Goal: Task Accomplishment & Management: Manage account settings

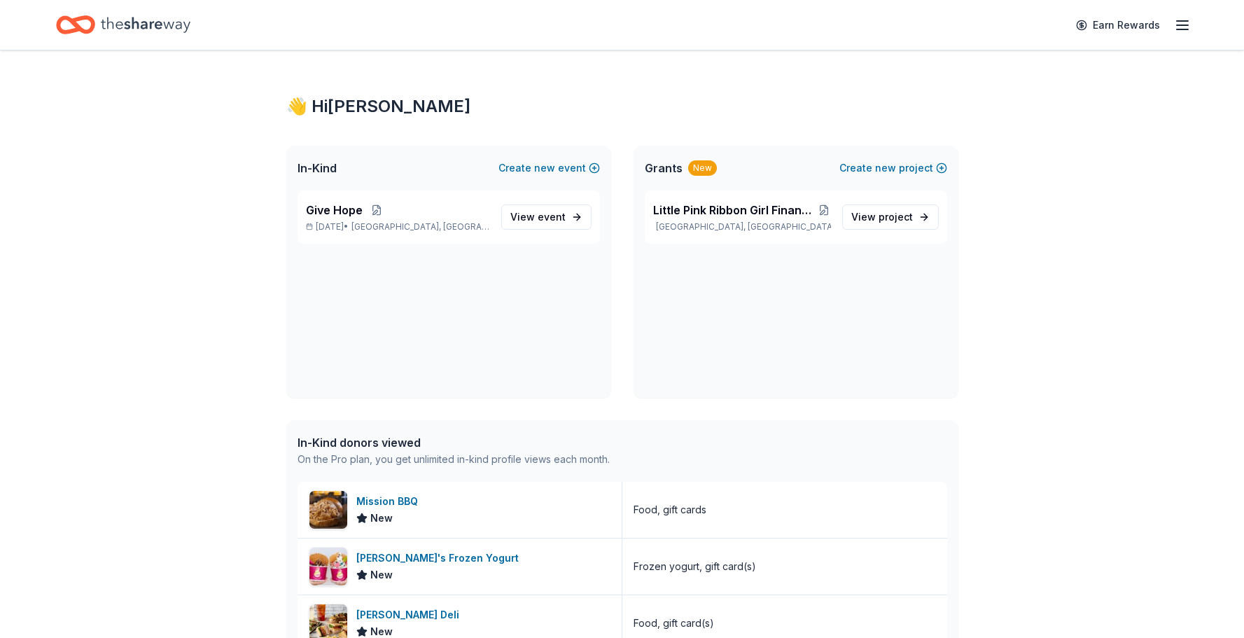
scroll to position [2, 0]
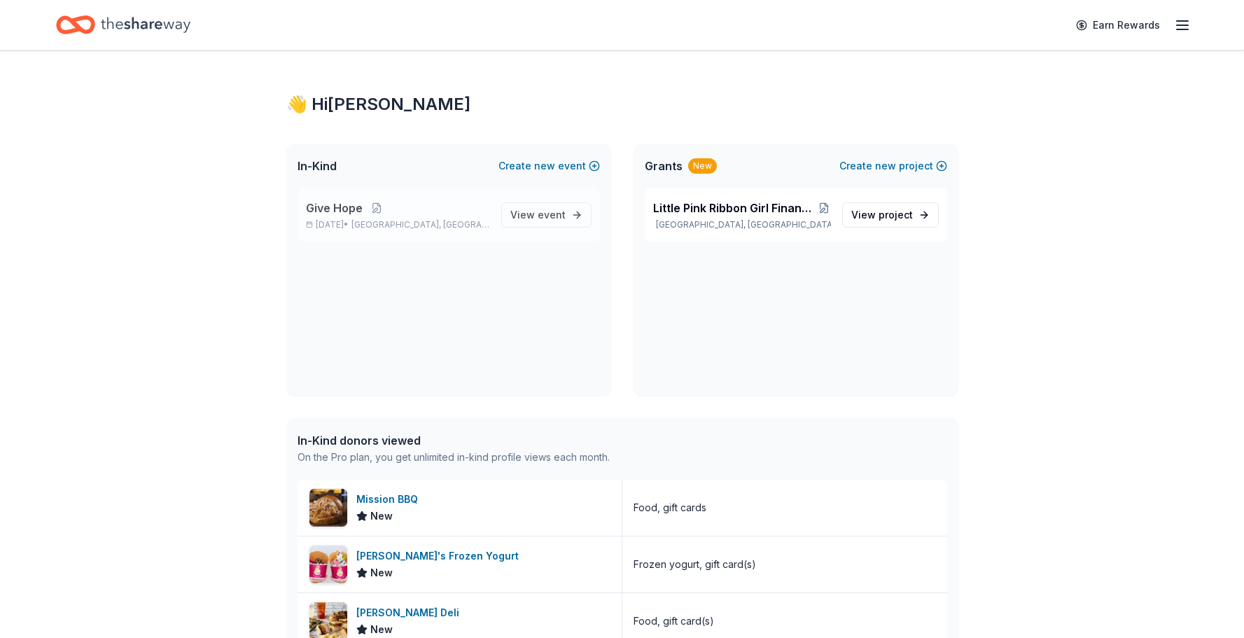
click at [335, 204] on span "Give Hope" at bounding box center [334, 207] width 57 height 17
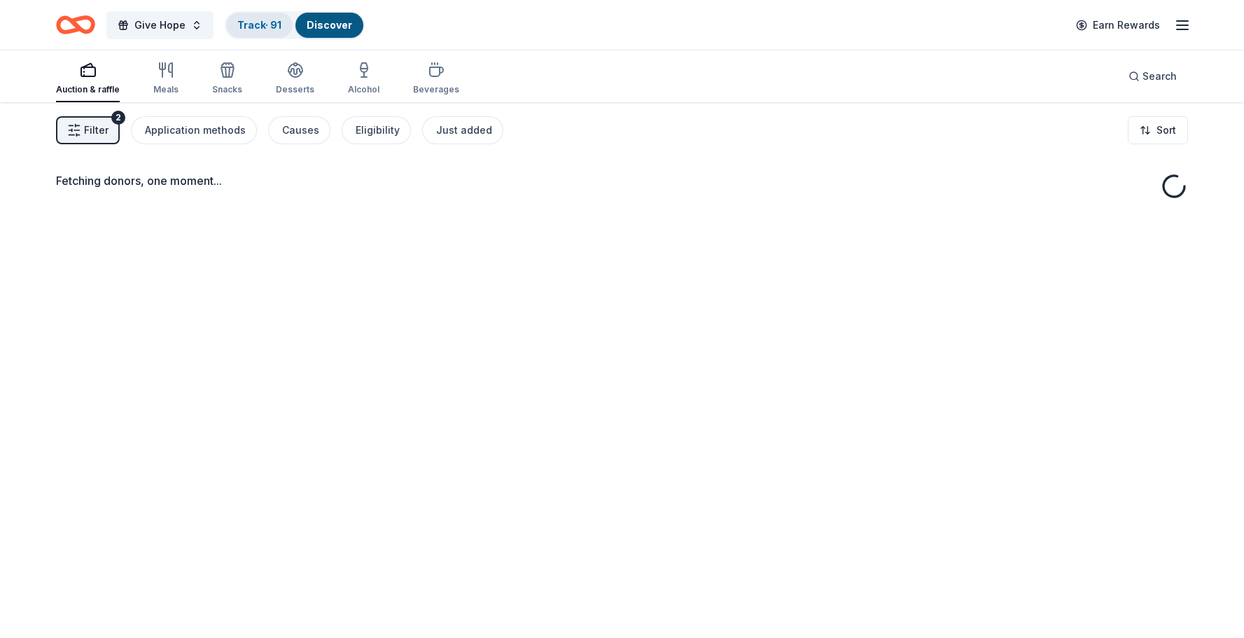
click at [258, 24] on link "Track · 91" at bounding box center [259, 25] width 44 height 12
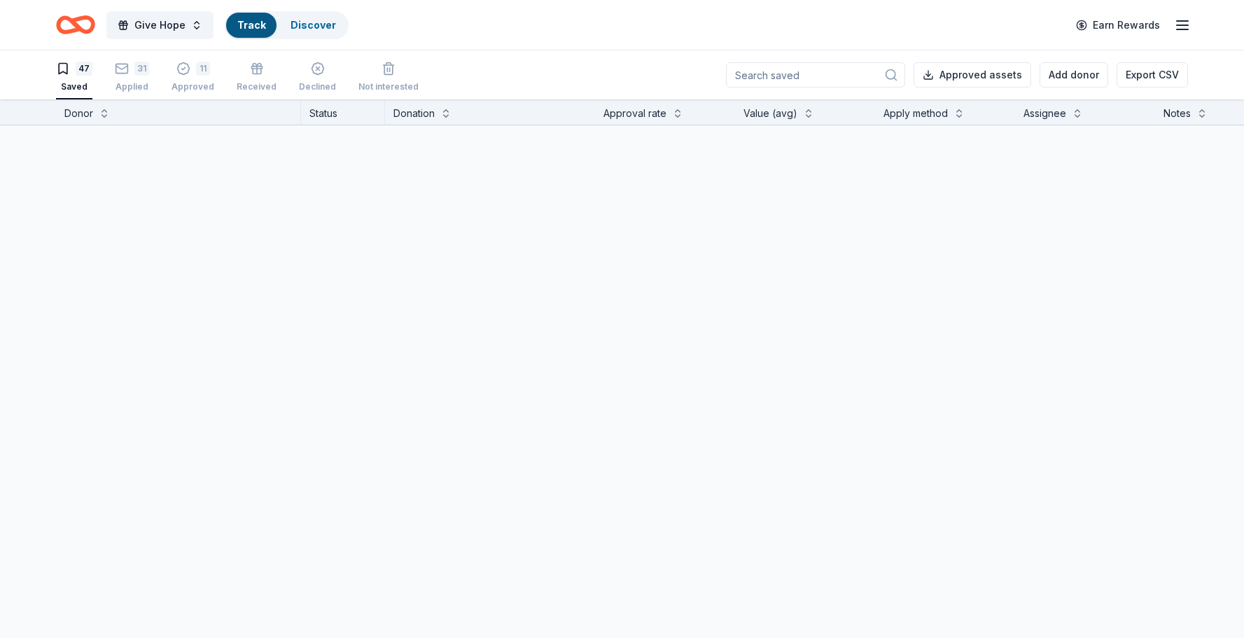
scroll to position [1, 0]
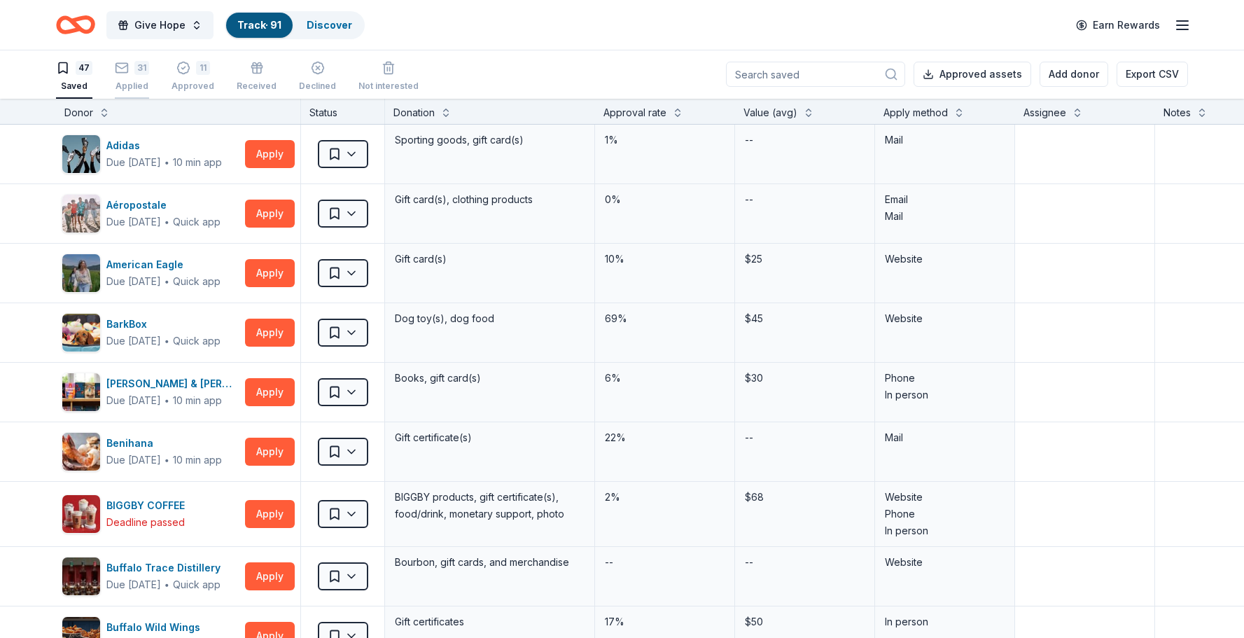
click at [139, 75] on div "31 Applied" at bounding box center [132, 76] width 34 height 31
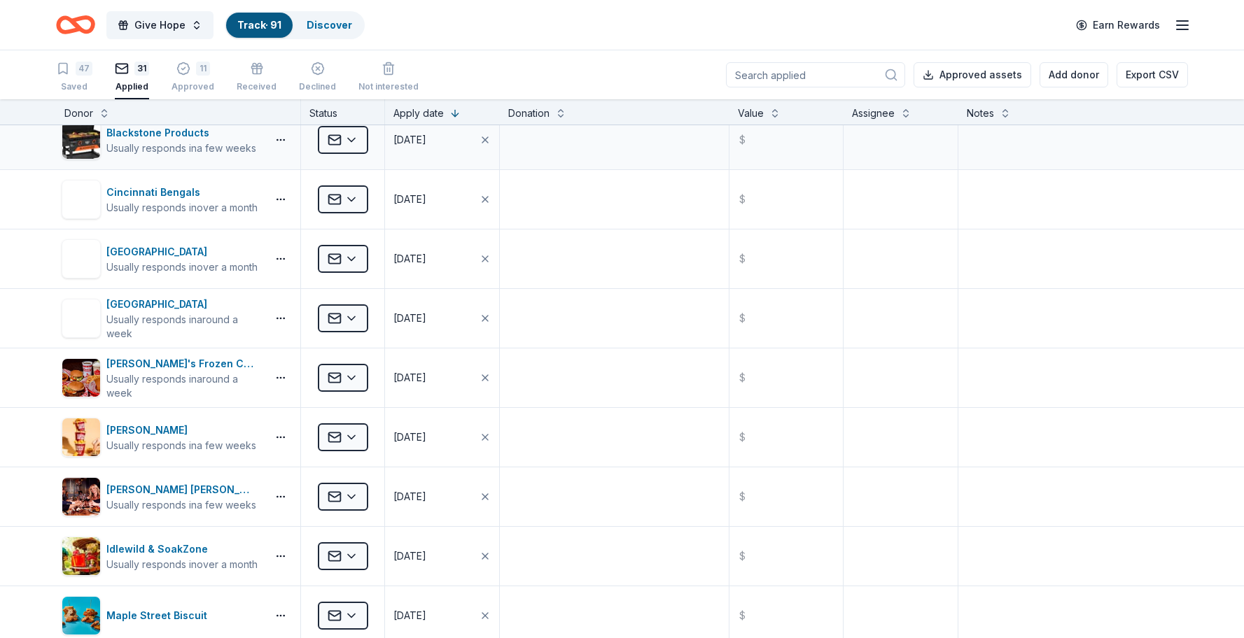
scroll to position [1080, 0]
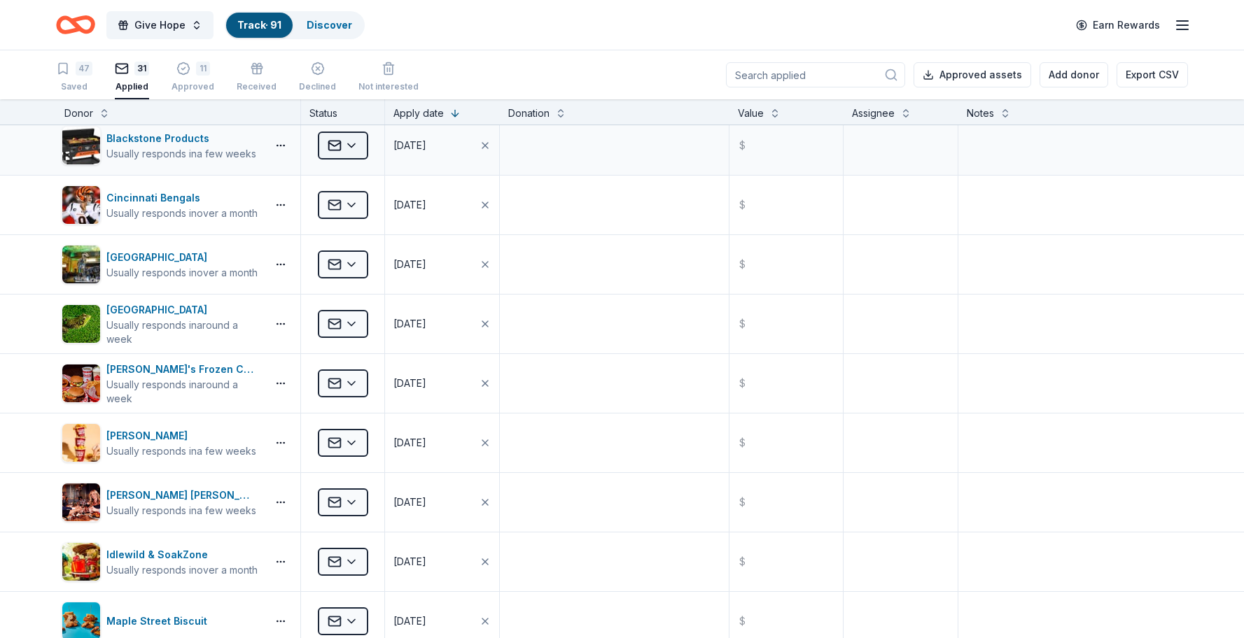
click at [352, 151] on html "Give Hope Track · 91 Discover Earn Rewards 47 Saved 31 Applied 11 Approved Rece…" at bounding box center [622, 319] width 1244 height 638
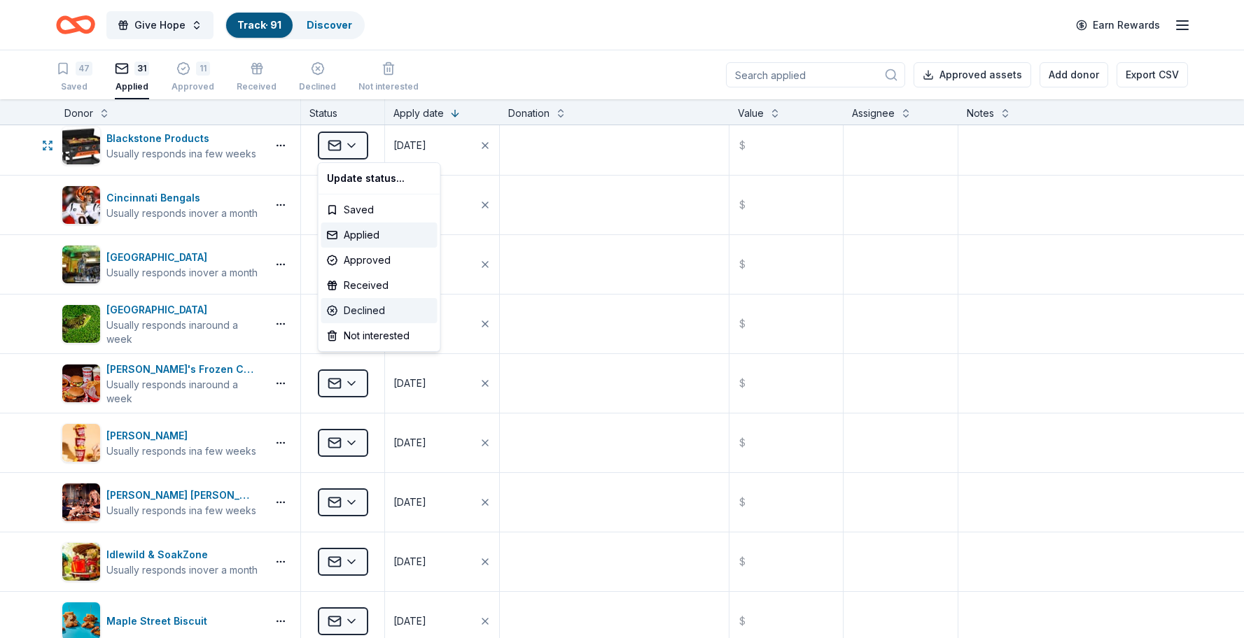
click at [364, 306] on div "Declined" at bounding box center [379, 310] width 116 height 25
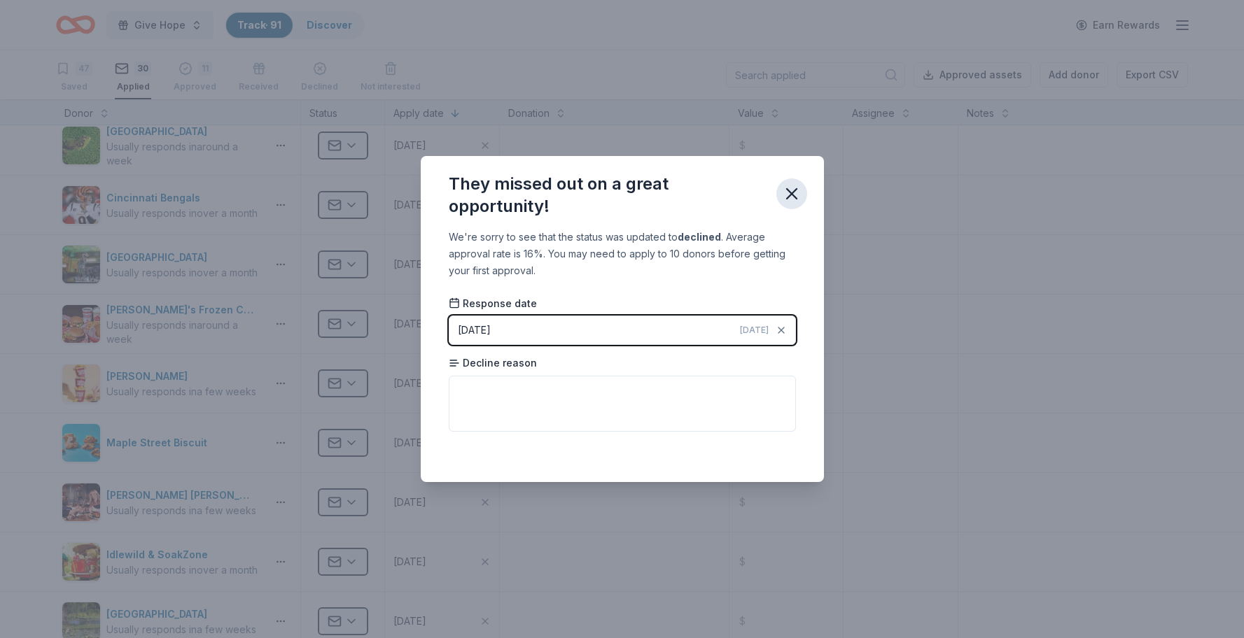
click at [785, 193] on icon "button" at bounding box center [792, 194] width 20 height 20
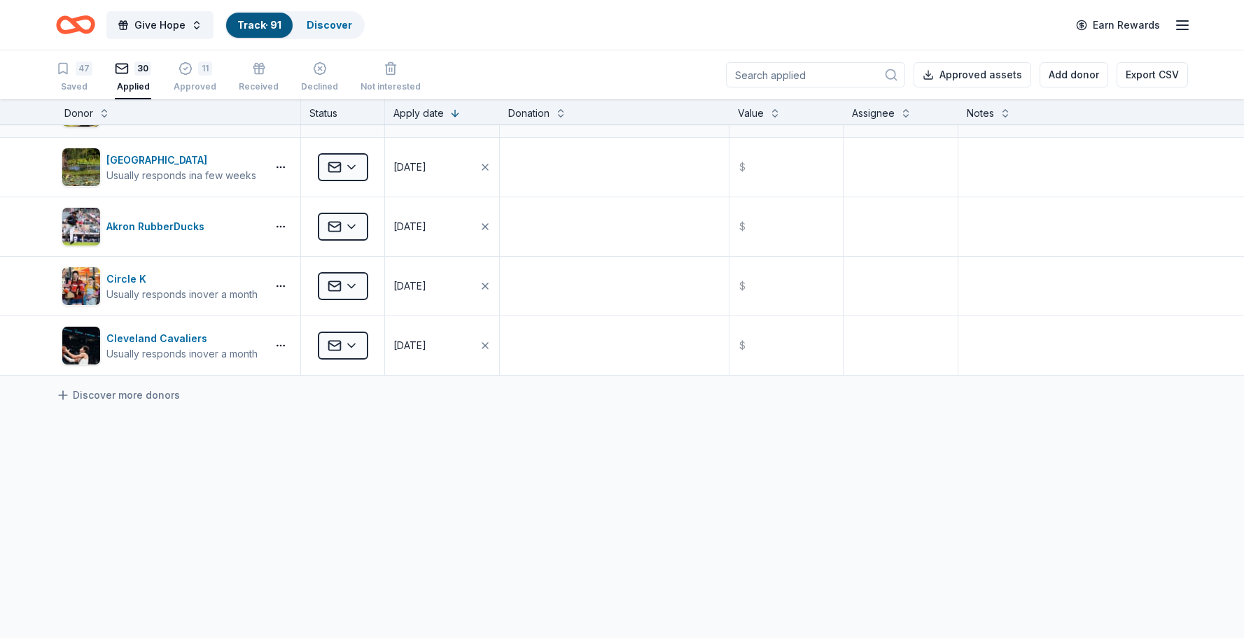
scroll to position [1, 0]
click at [199, 86] on div "Approved" at bounding box center [195, 85] width 43 height 11
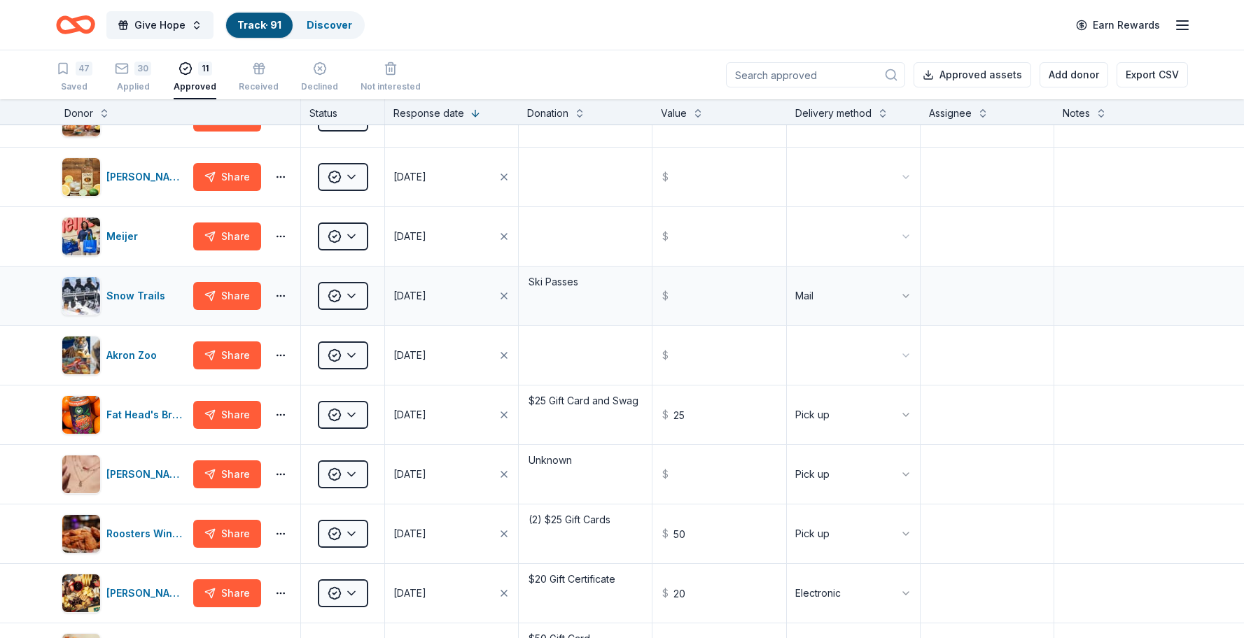
scroll to position [93, 0]
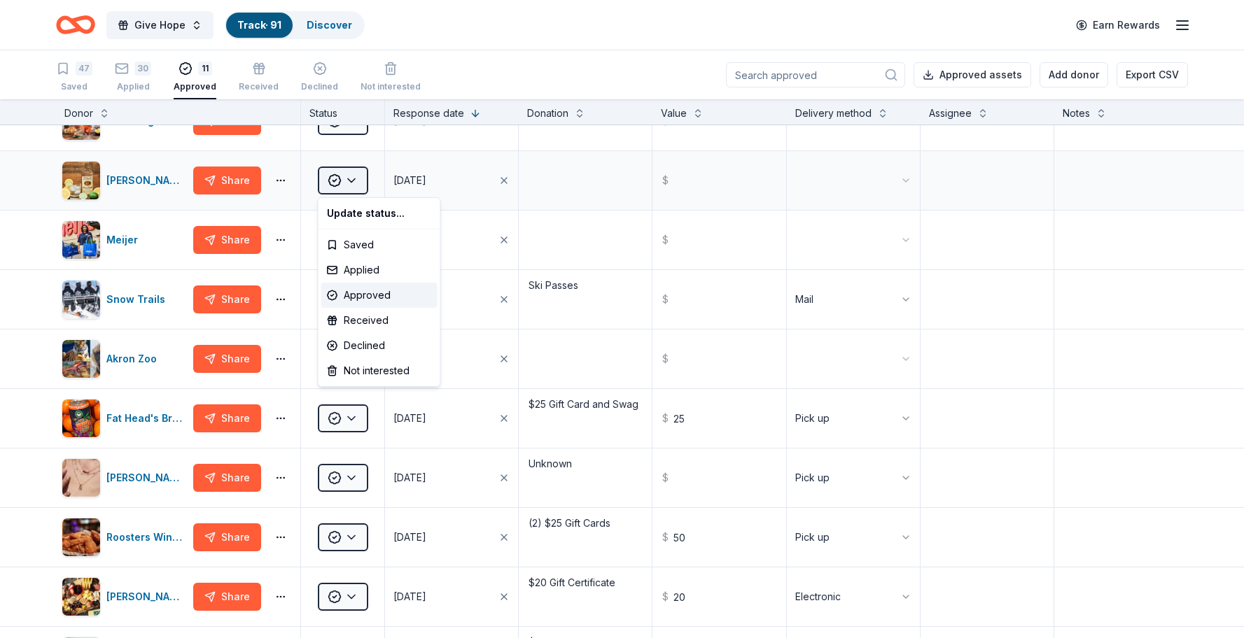
click at [358, 183] on html "Give Hope Track · 91 Discover Earn Rewards 47 Saved 30 Applied 11 Approved Rece…" at bounding box center [622, 319] width 1244 height 638
click at [358, 274] on div "Applied" at bounding box center [379, 270] width 116 height 25
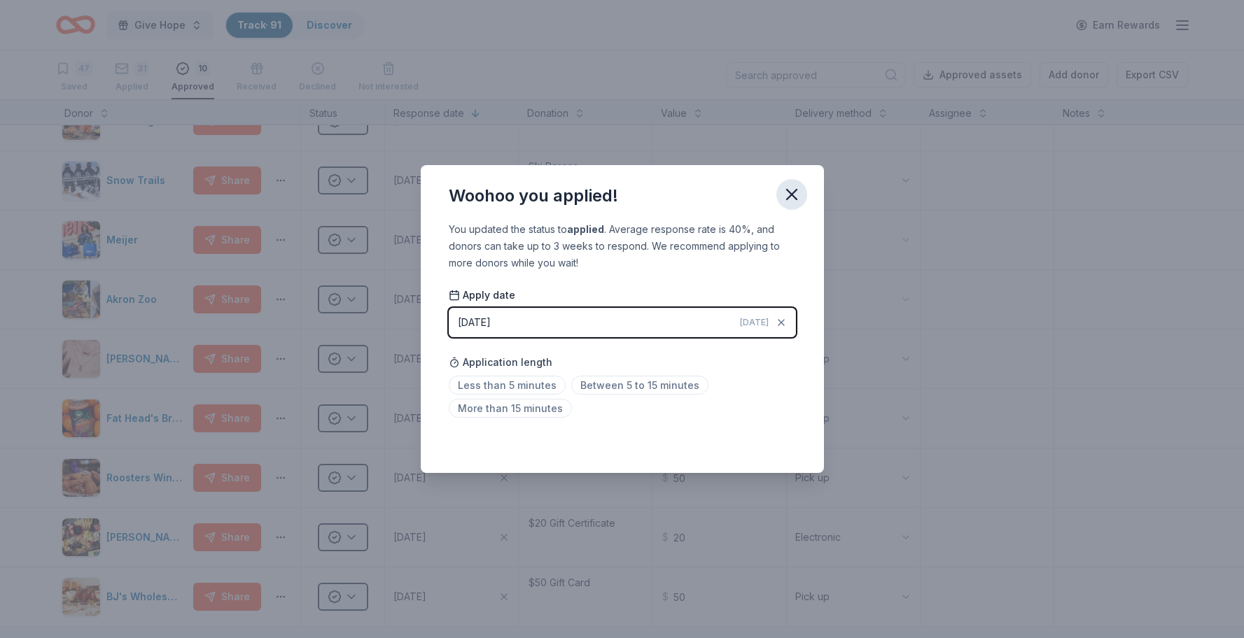
click at [795, 196] on icon "button" at bounding box center [792, 195] width 20 height 20
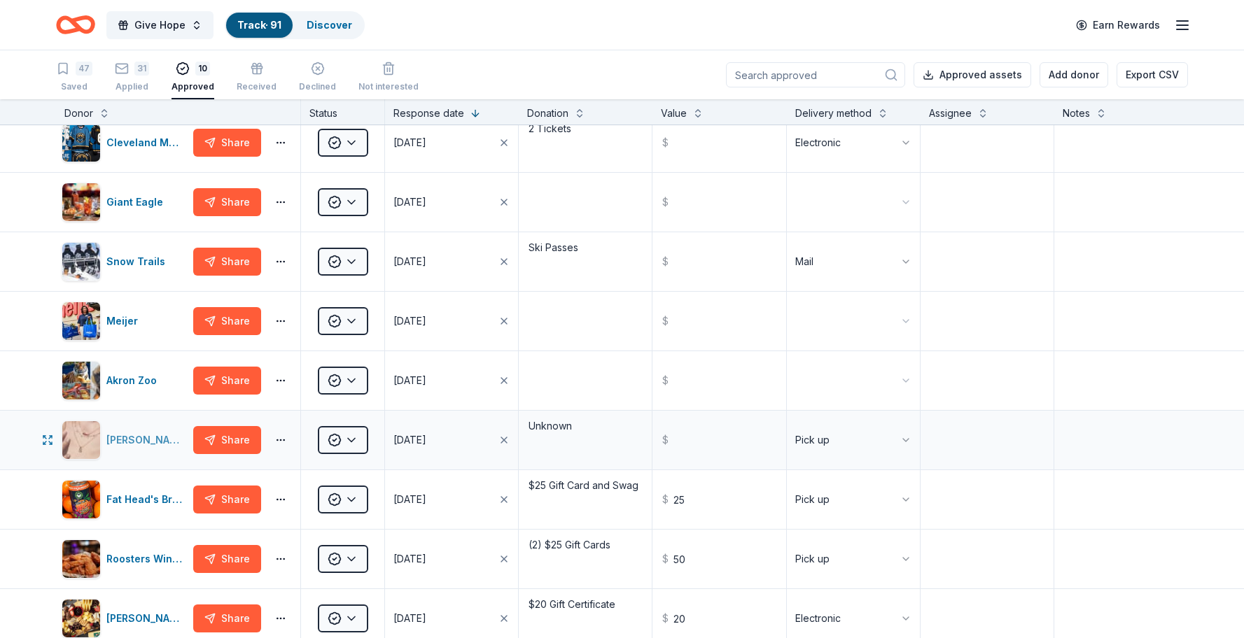
scroll to position [0, 0]
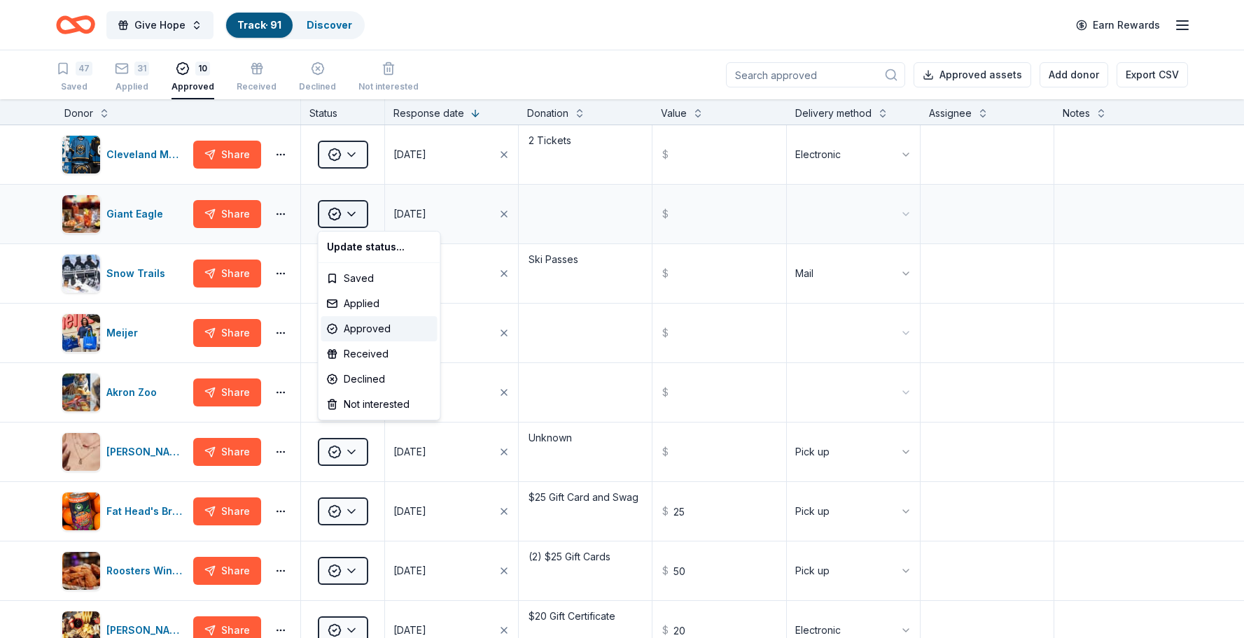
click at [355, 219] on html "Give Hope Track · 91 Discover Earn Rewards 47 Saved 31 Applied 10 Approved Rece…" at bounding box center [622, 319] width 1244 height 638
click at [379, 305] on div "Applied" at bounding box center [379, 303] width 116 height 25
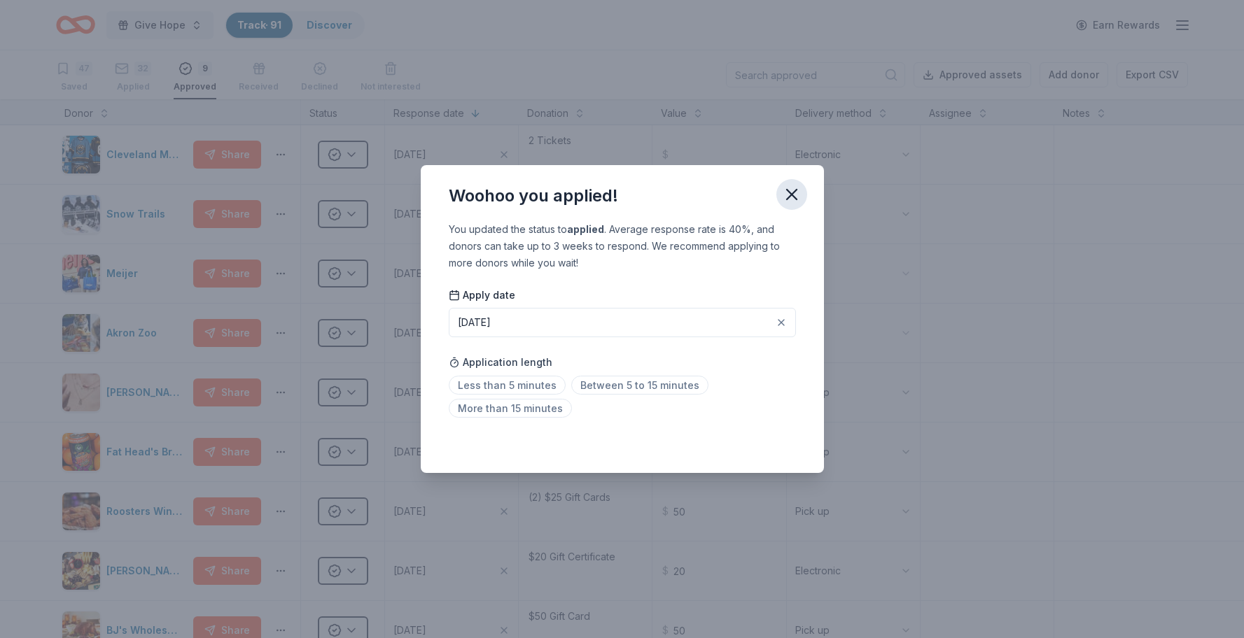
click at [796, 190] on icon "button" at bounding box center [792, 195] width 10 height 10
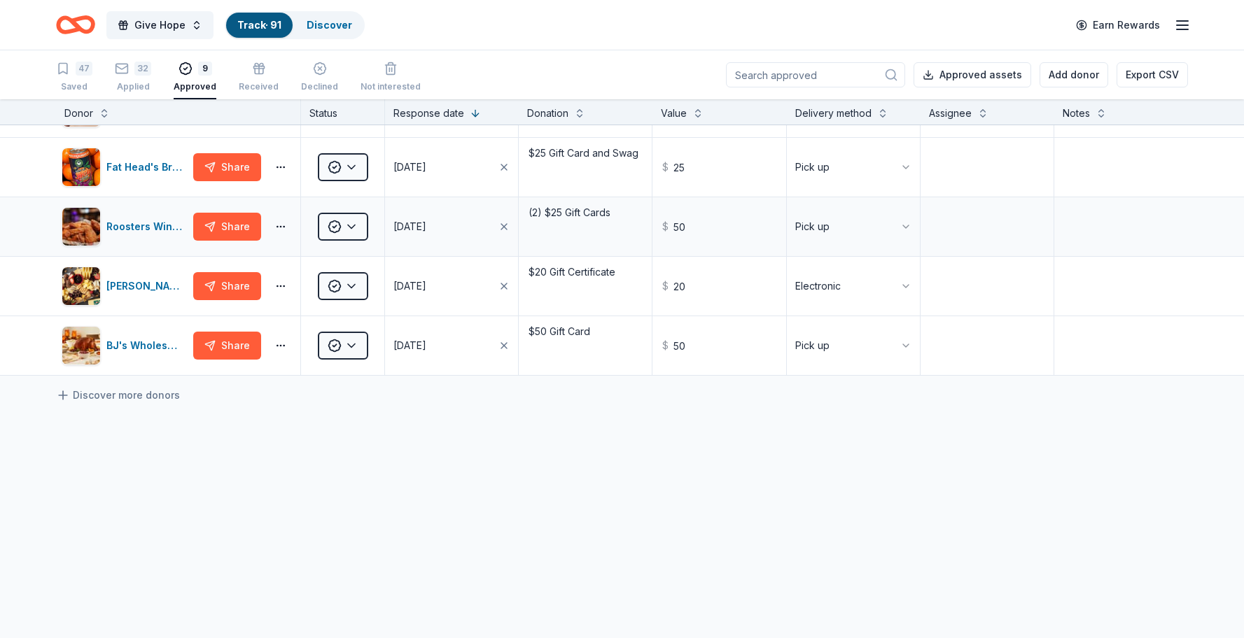
scroll to position [1, 0]
click at [318, 80] on div "Declined" at bounding box center [319, 78] width 37 height 11
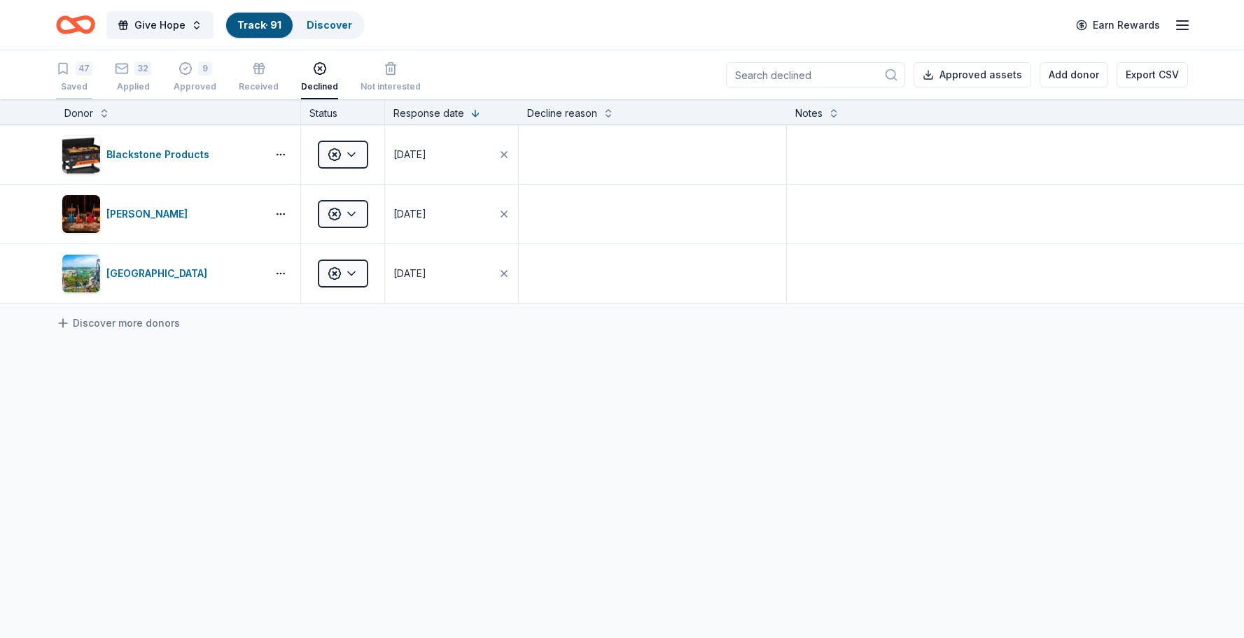
click at [75, 78] on div "47 Saved" at bounding box center [74, 77] width 36 height 31
